Goal: Task Accomplishment & Management: Manage account settings

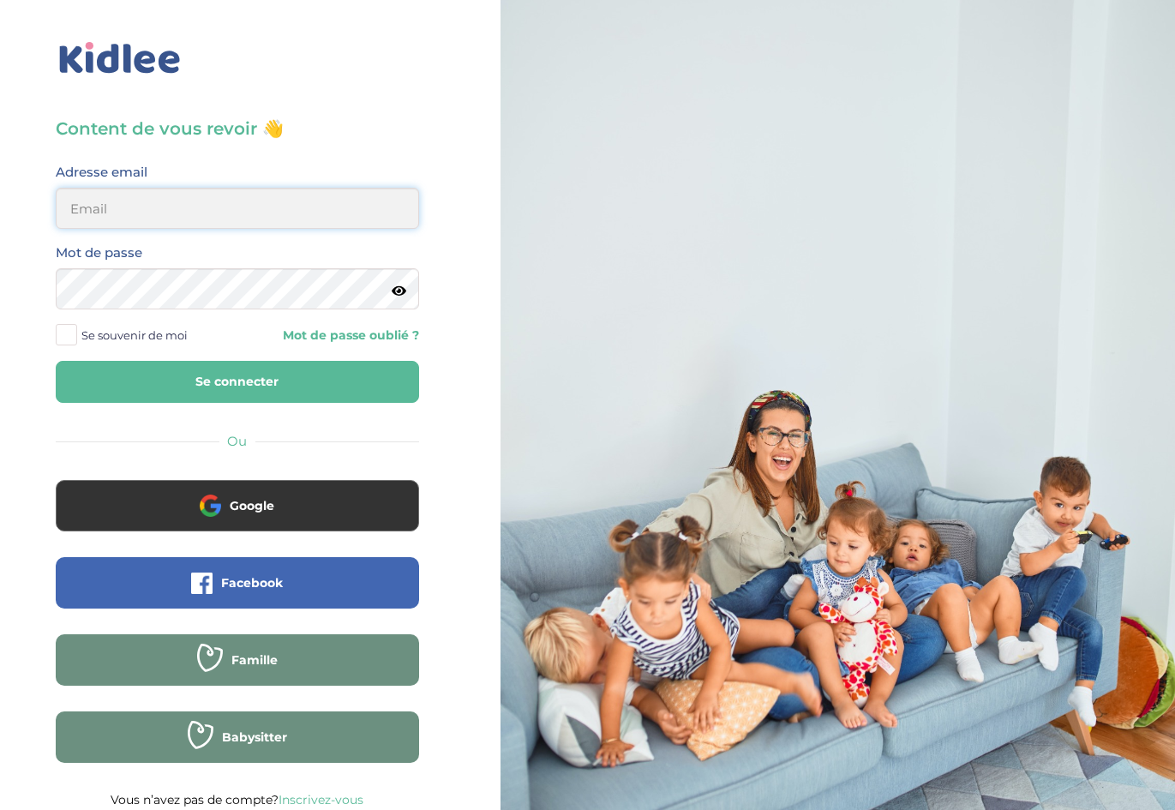
type input "ffna.laetitia@gmail.com"
click at [150, 372] on button "Se connecter" at bounding box center [237, 382] width 363 height 42
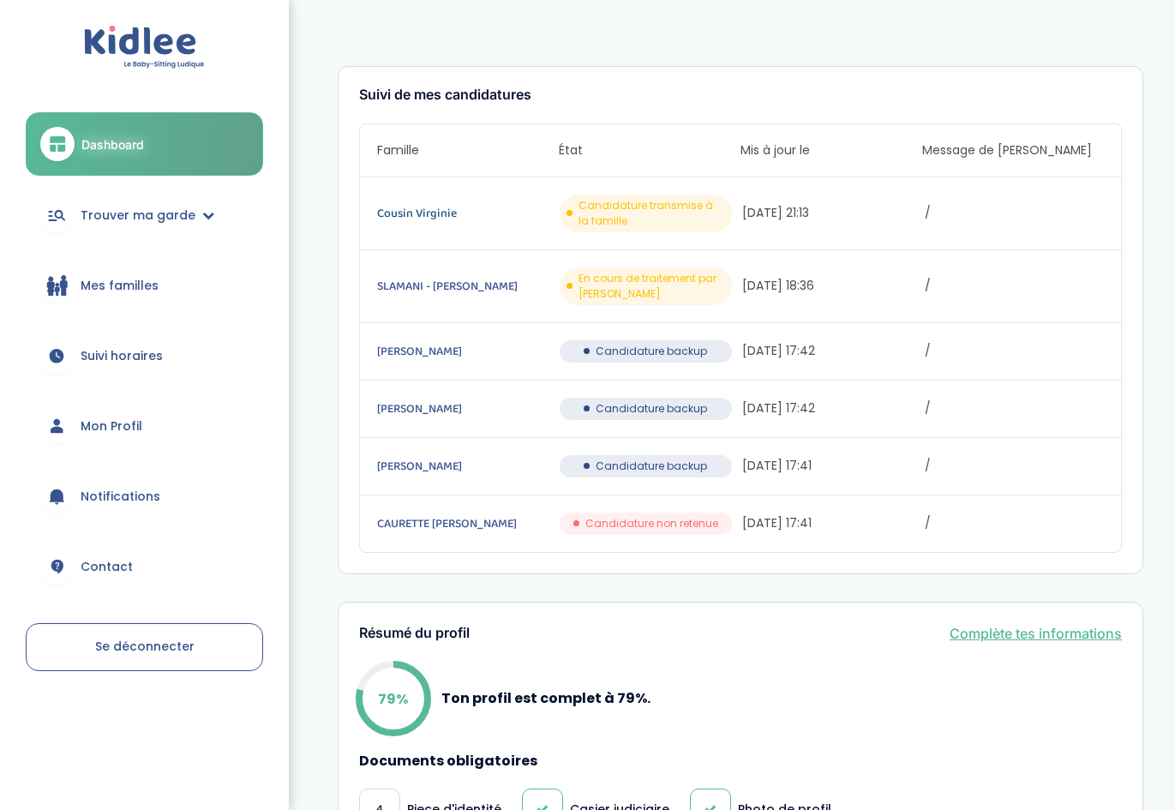
click at [395, 212] on link "Cousin Virginie" at bounding box center [466, 213] width 179 height 19
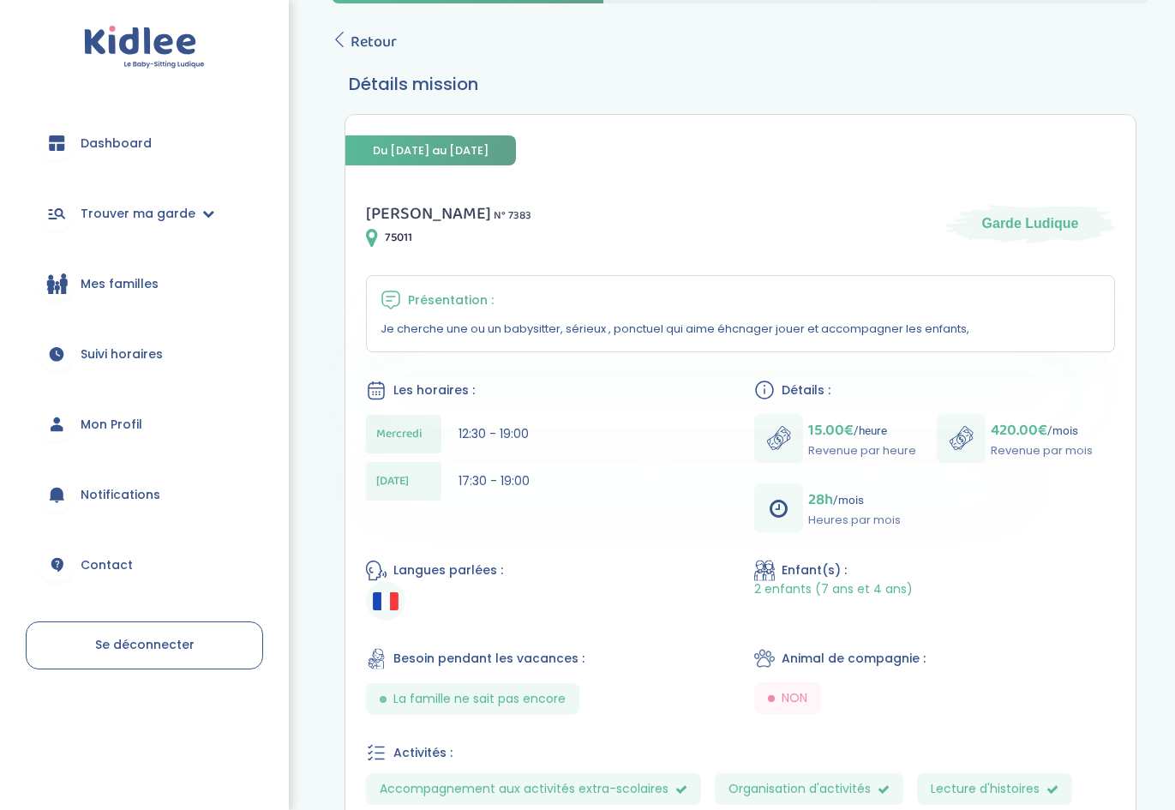
scroll to position [27, 0]
